Goal: Task Accomplishment & Management: Complete application form

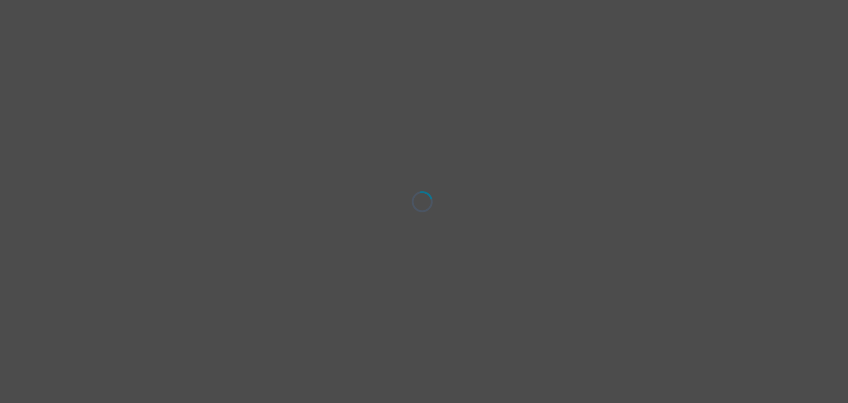
select select "Married"
select select "Bachelor degree"
select select "Google Search"
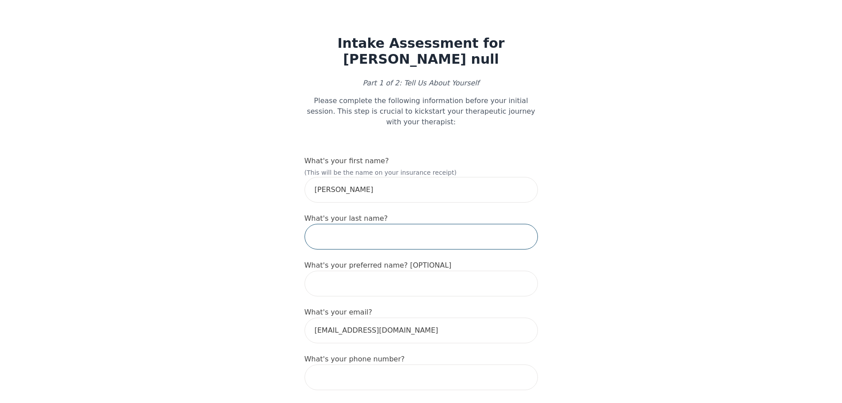
click at [370, 224] on input "text" at bounding box center [420, 237] width 233 height 26
type input "[PERSON_NAME]"
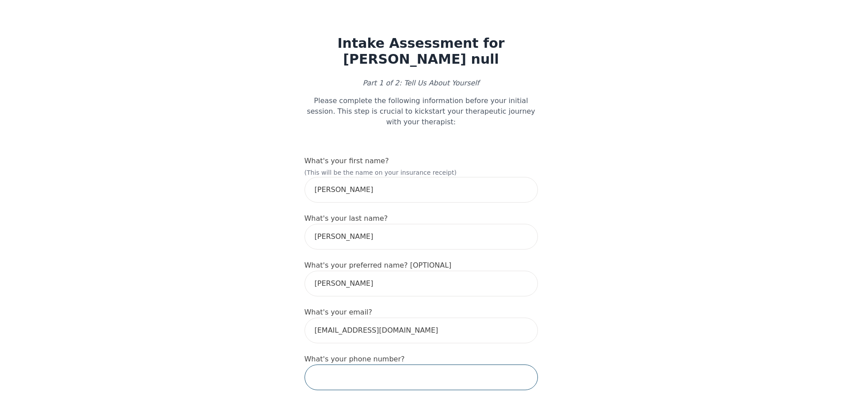
type input "6473907823"
type input "1640 Gerrard [GEOGRAPHIC_DATA]"
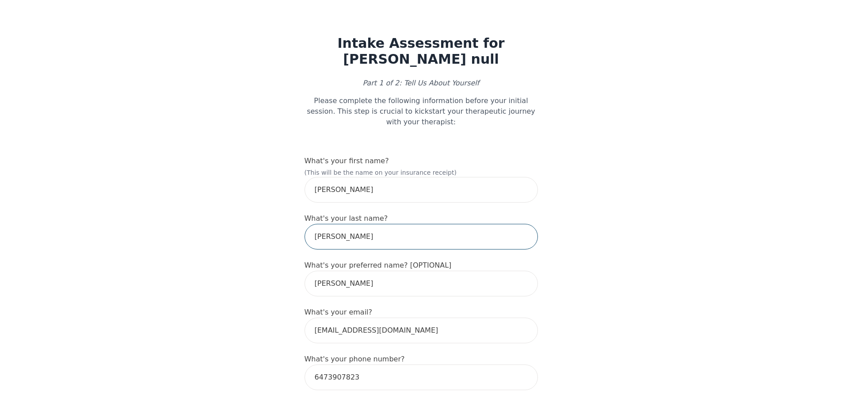
scroll to position [44, 0]
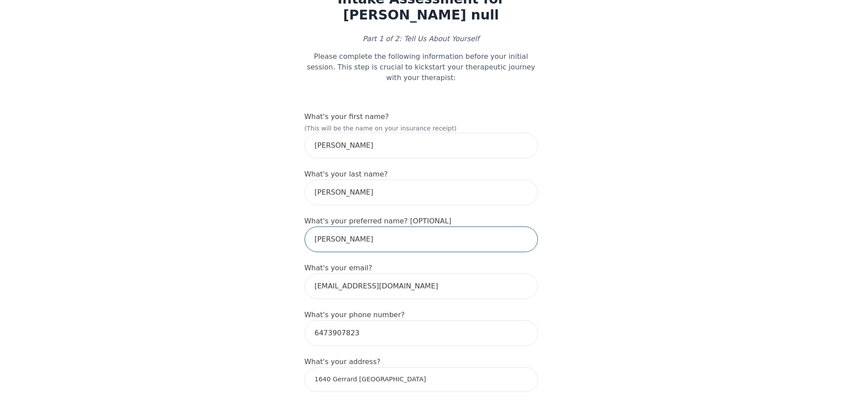
click at [352, 226] on input "[PERSON_NAME]" at bounding box center [420, 239] width 233 height 26
click at [353, 226] on input "[PERSON_NAME]" at bounding box center [420, 239] width 233 height 26
type input "Chevo"
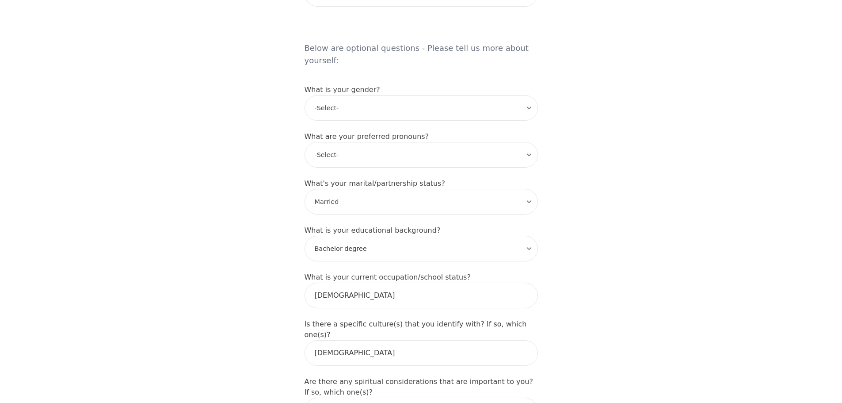
scroll to position [920, 0]
